Goal: Check status

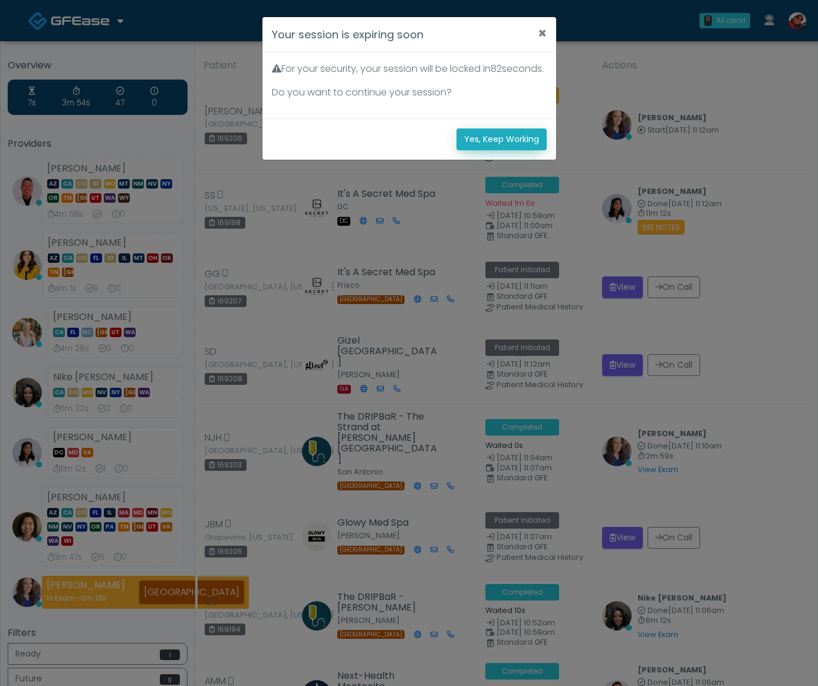
click at [492, 150] on button "Yes, Keep Working" at bounding box center [501, 140] width 90 height 22
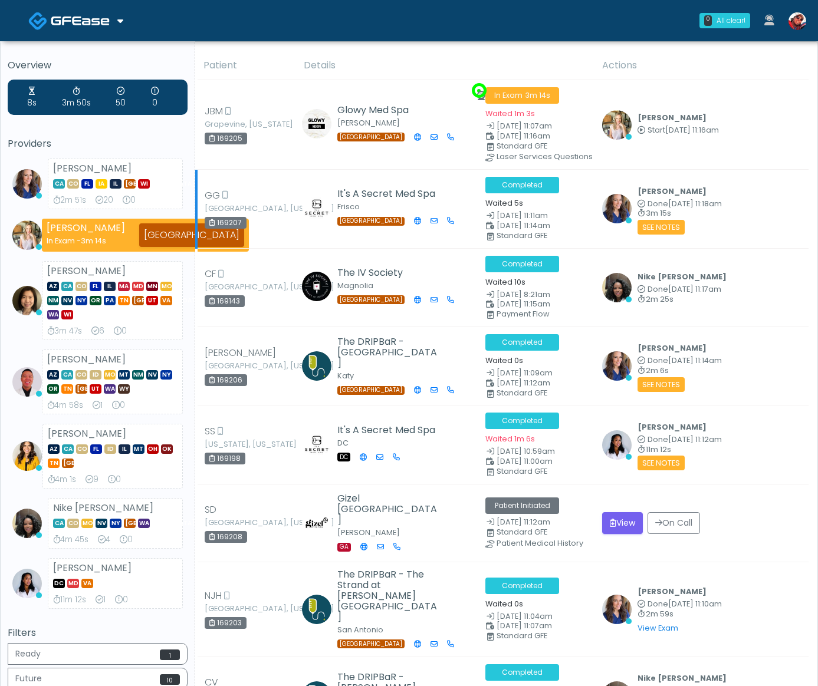
click at [723, 212] on div "Kristin Adams Done Sep 13, 11:18am 3m 15s View Exam | Unreview See Notes" at bounding box center [701, 209] width 199 height 51
